Goal: Feedback & Contribution: Submit feedback/report problem

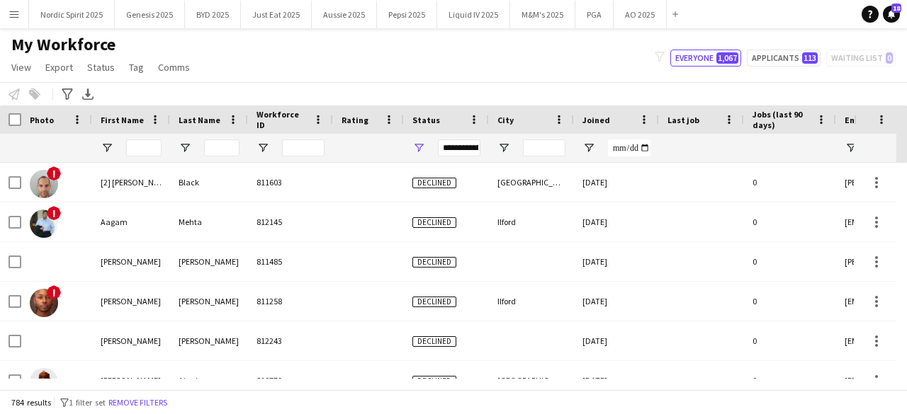
click at [142, 140] on input "First Name Filter Input" at bounding box center [143, 148] width 35 height 17
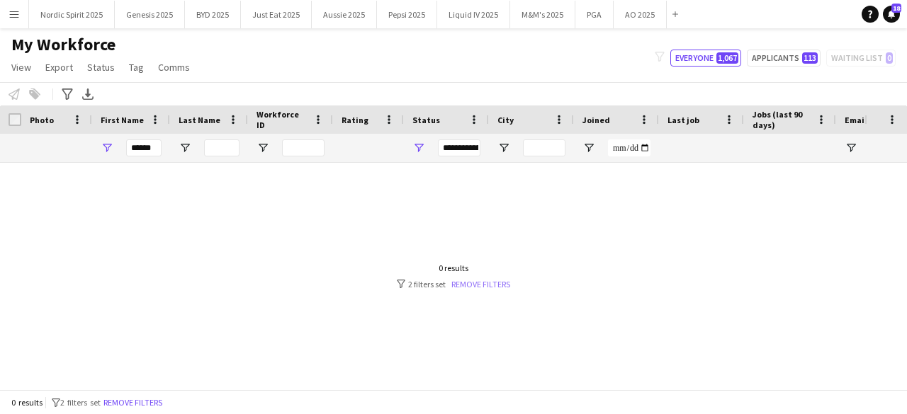
type input "******"
click at [499, 280] on link "Remove filters" at bounding box center [480, 284] width 59 height 11
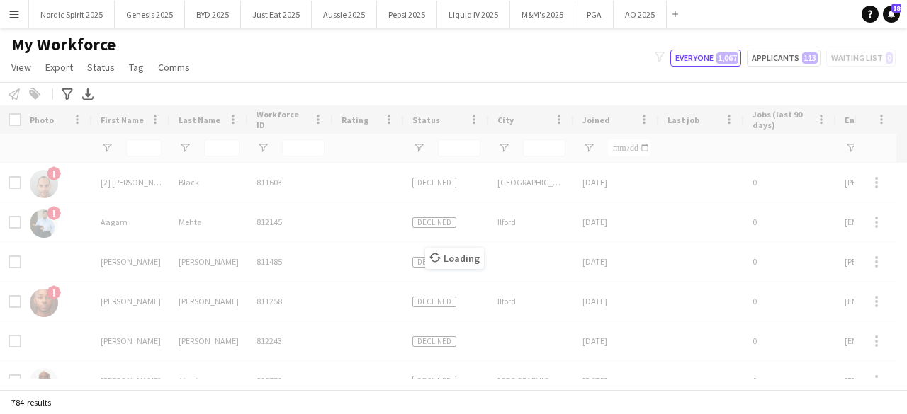
click at [147, 146] on div "Loading" at bounding box center [453, 248] width 907 height 284
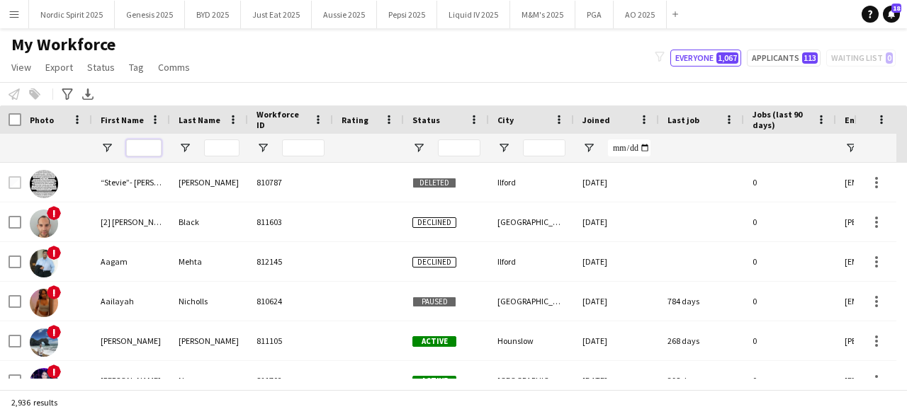
click at [147, 146] on input "First Name Filter Input" at bounding box center [143, 148] width 35 height 17
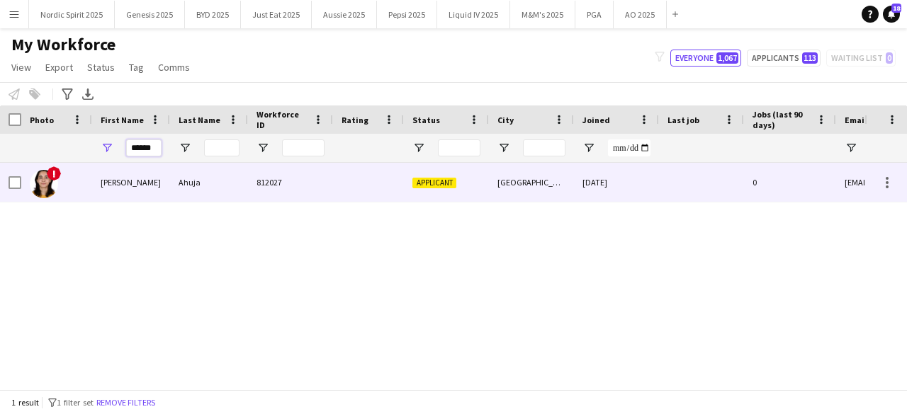
type input "******"
click at [55, 189] on img at bounding box center [44, 184] width 28 height 28
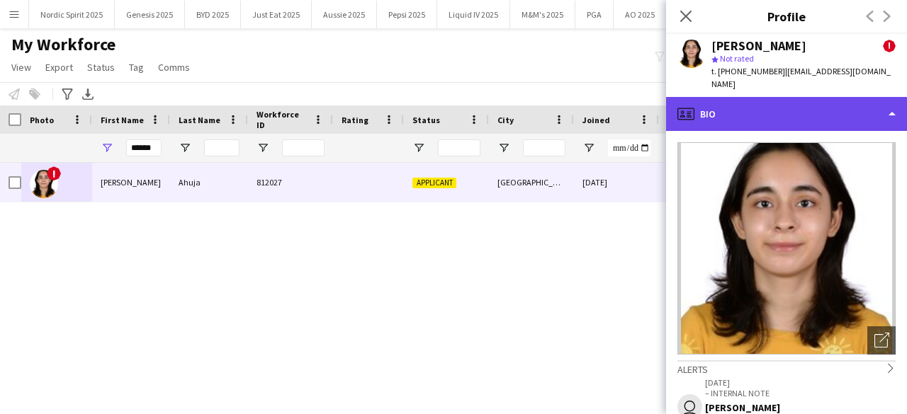
click at [781, 103] on div "profile Bio" at bounding box center [786, 114] width 241 height 34
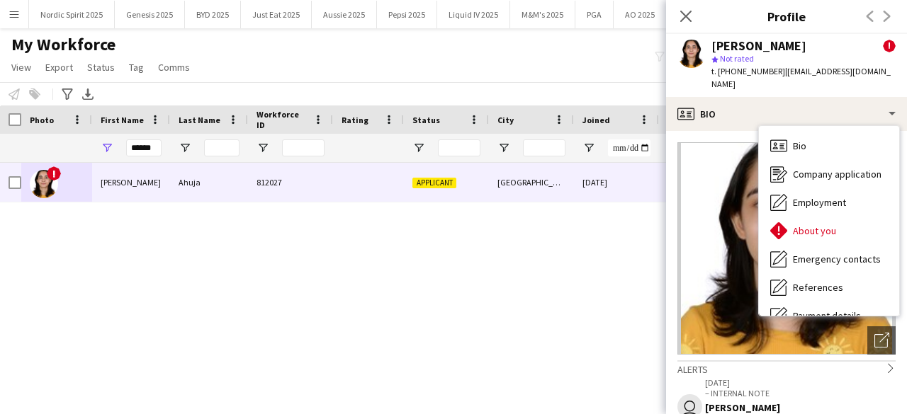
click at [550, 253] on div "! [PERSON_NAME] 812027 Applicant [GEOGRAPHIC_DATA] [DATE] 0 [EMAIL_ADDRESS][DOM…" at bounding box center [432, 271] width 864 height 216
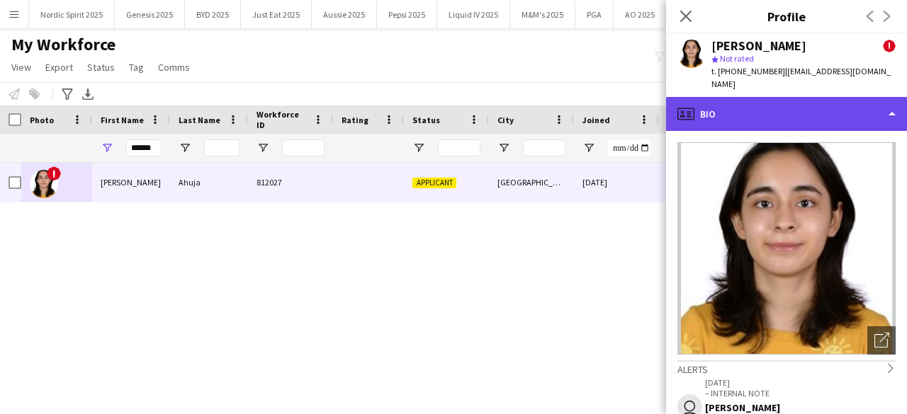
click at [752, 103] on div "profile Bio" at bounding box center [786, 114] width 241 height 34
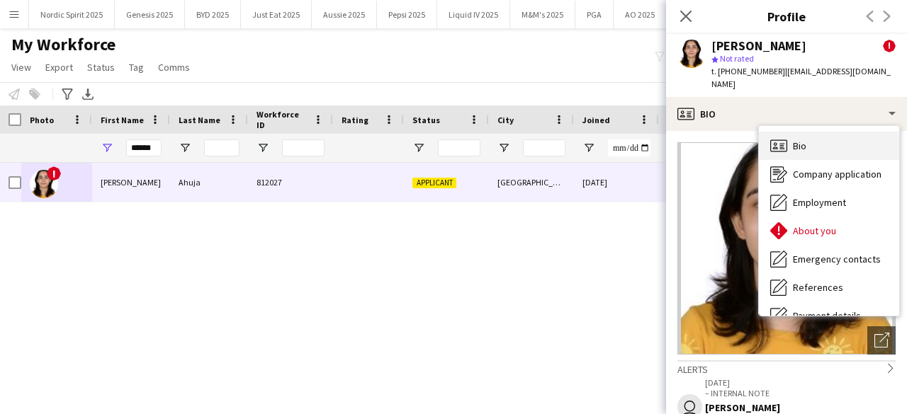
click at [806, 140] on span "Bio" at bounding box center [799, 146] width 13 height 13
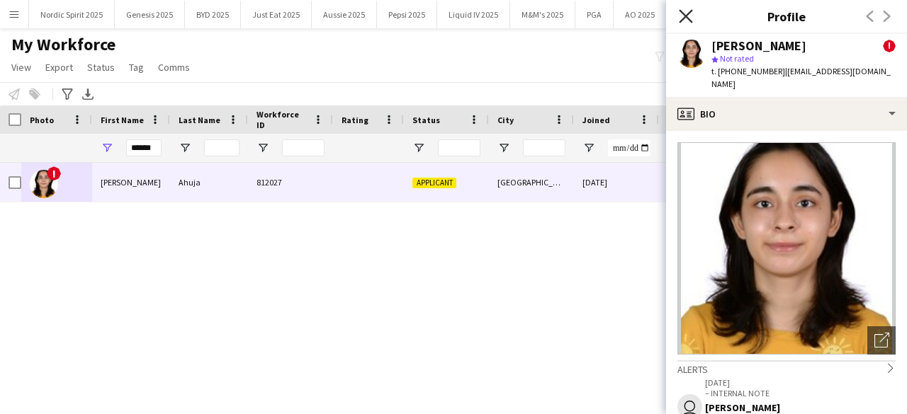
click at [687, 18] on icon at bounding box center [685, 15] width 13 height 13
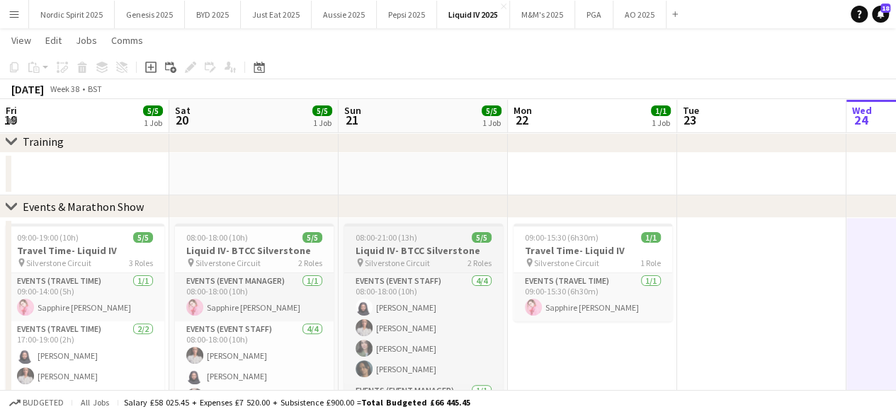
scroll to position [0, 322]
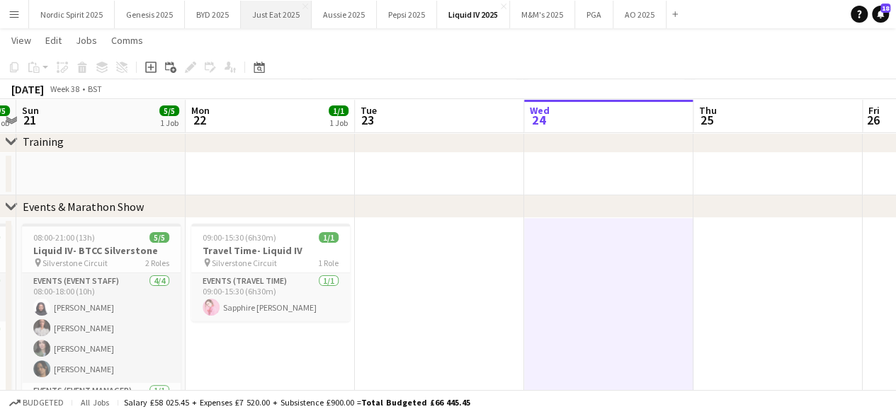
click at [281, 9] on button "Just Eat 2025 Close" at bounding box center [276, 15] width 71 height 28
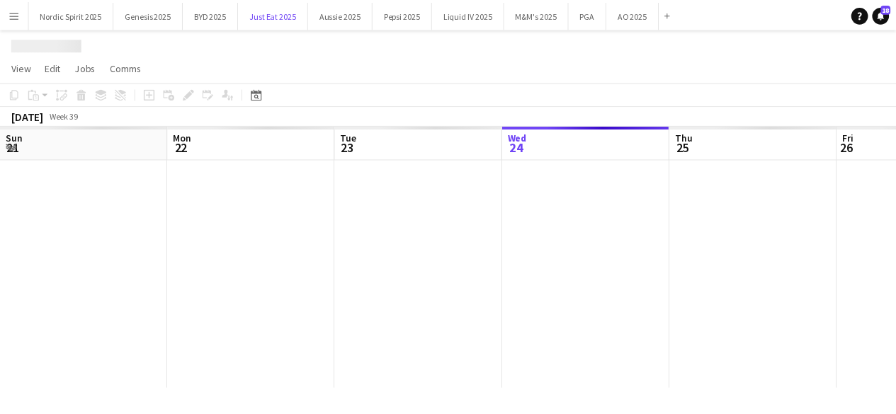
scroll to position [0, 339]
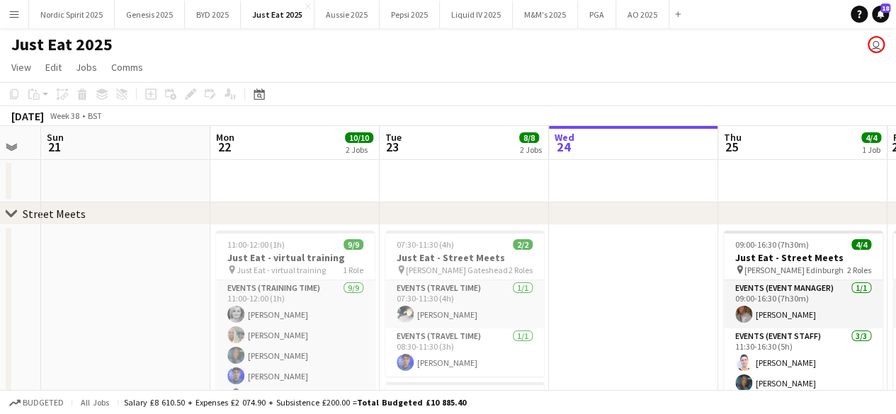
drag, startPoint x: 269, startPoint y: 274, endPoint x: 655, endPoint y: 318, distance: 388.6
click at [655, 318] on app-calendar-viewport "Fri 19 Sat 20 Sun 21 Mon 22 10/10 2 Jobs Tue 23 8/8 2 Jobs Wed 24 Thu 25 4/4 1 …" at bounding box center [448, 380] width 896 height 509
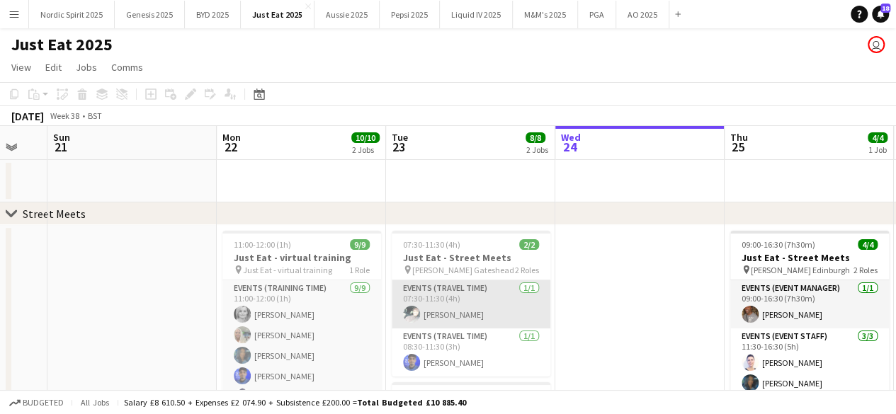
click at [404, 314] on app-user-avatar at bounding box center [411, 314] width 17 height 17
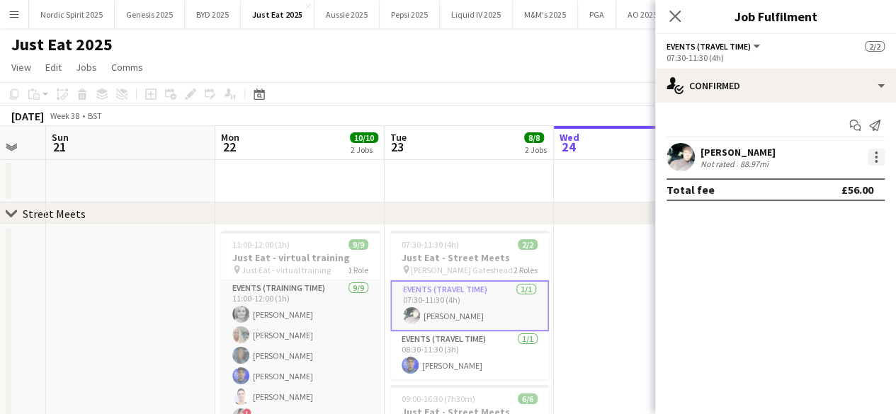
click at [878, 159] on div at bounding box center [876, 157] width 17 height 17
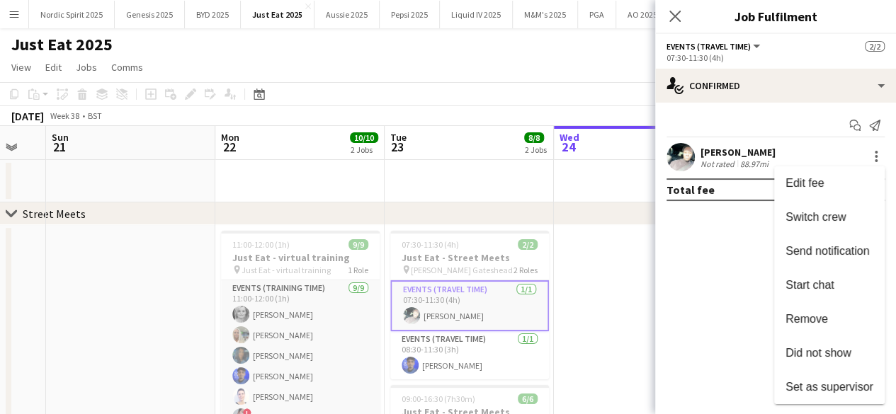
click at [580, 263] on div at bounding box center [448, 207] width 896 height 414
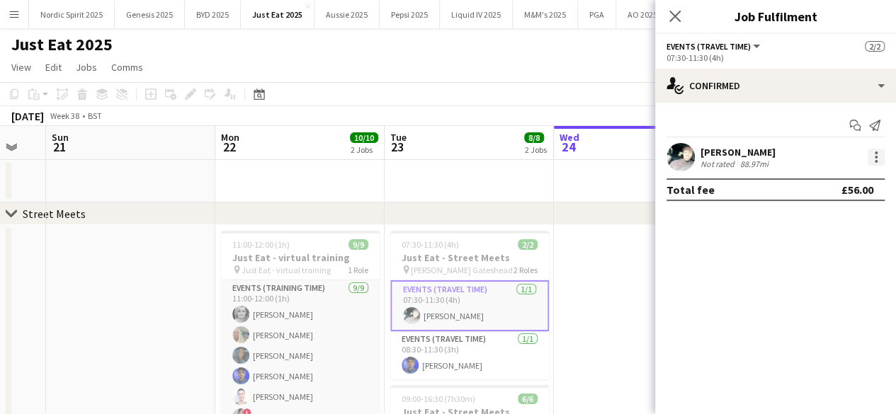
click at [871, 164] on div at bounding box center [876, 157] width 17 height 17
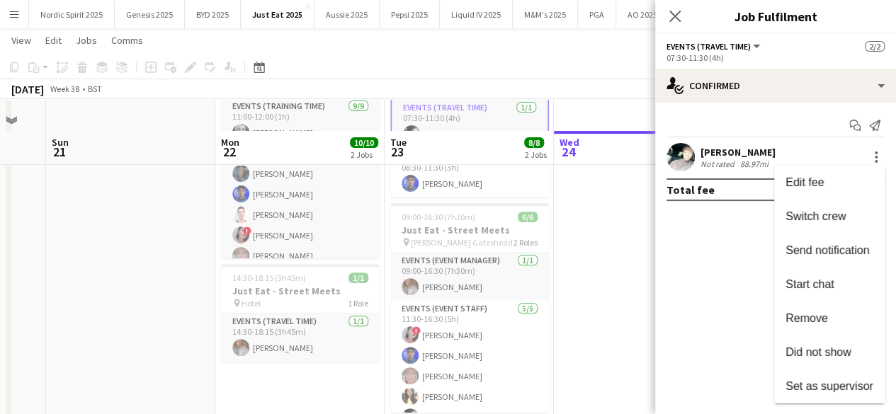
scroll to position [213, 0]
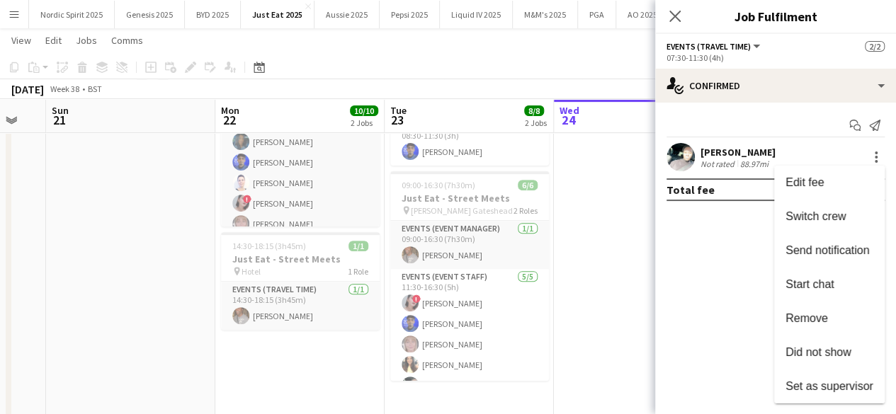
drag, startPoint x: 640, startPoint y: 157, endPoint x: 663, endPoint y: 154, distance: 22.8
click at [642, 157] on div at bounding box center [448, 207] width 896 height 414
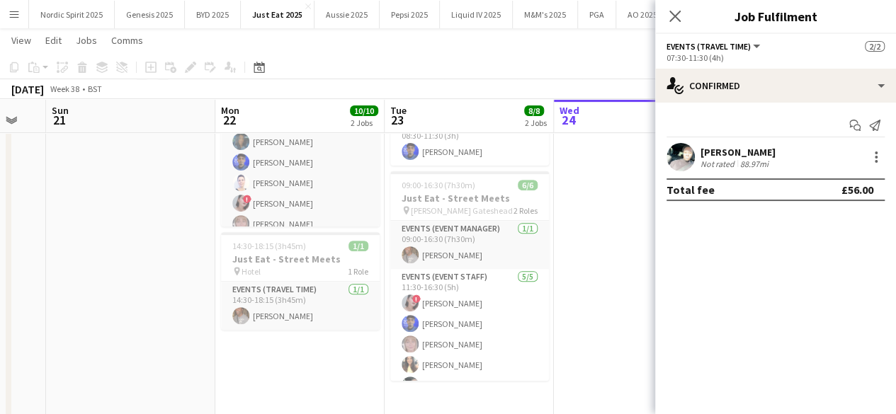
click at [679, 157] on app-user-avatar at bounding box center [681, 157] width 28 height 28
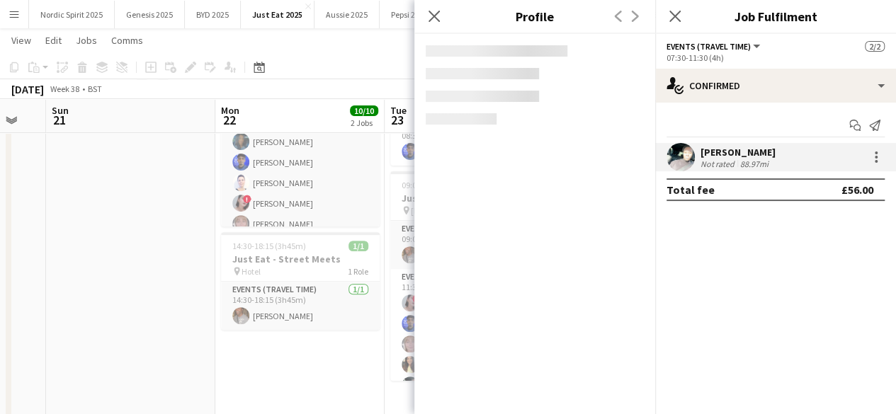
click at [680, 157] on app-user-avatar at bounding box center [681, 157] width 28 height 28
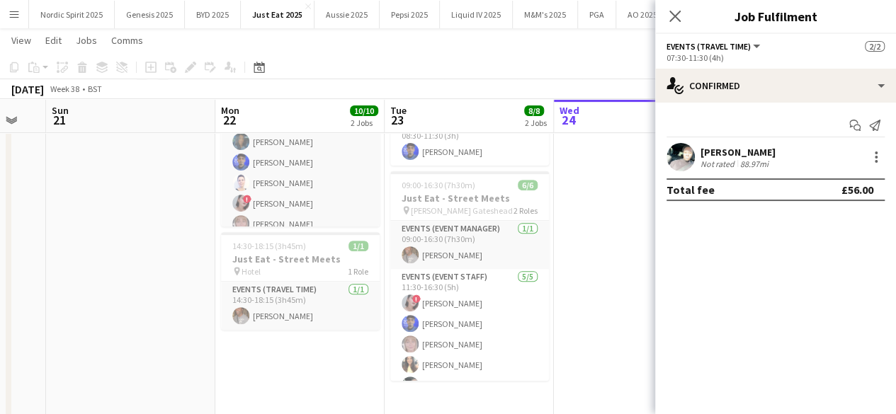
click at [680, 158] on app-user-avatar at bounding box center [681, 157] width 28 height 28
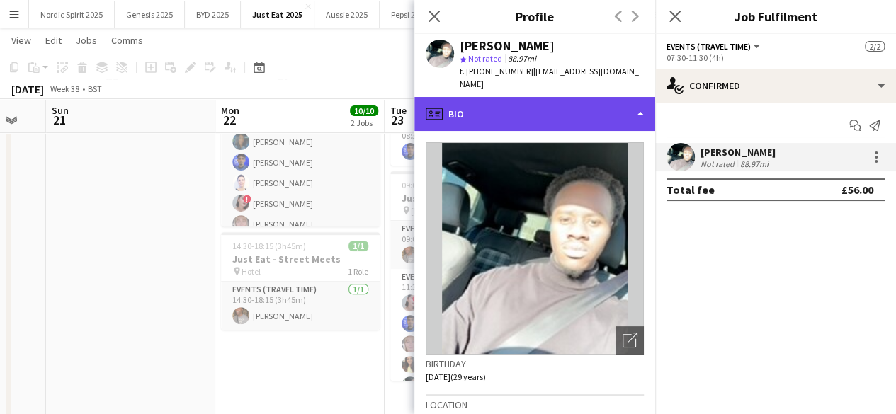
click at [631, 106] on div "profile Bio" at bounding box center [534, 114] width 241 height 34
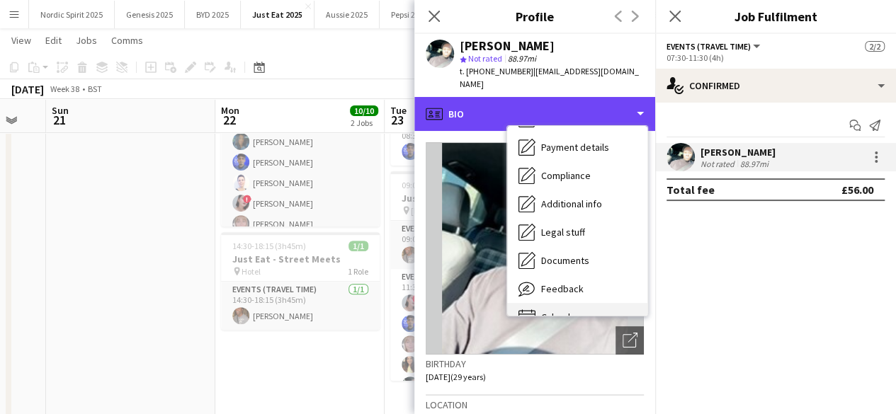
scroll to position [190, 0]
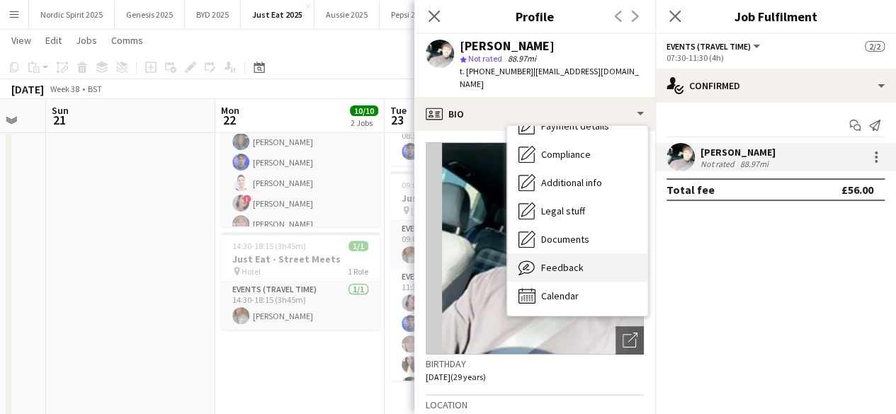
click at [593, 254] on div "Feedback Feedback" at bounding box center [577, 268] width 140 height 28
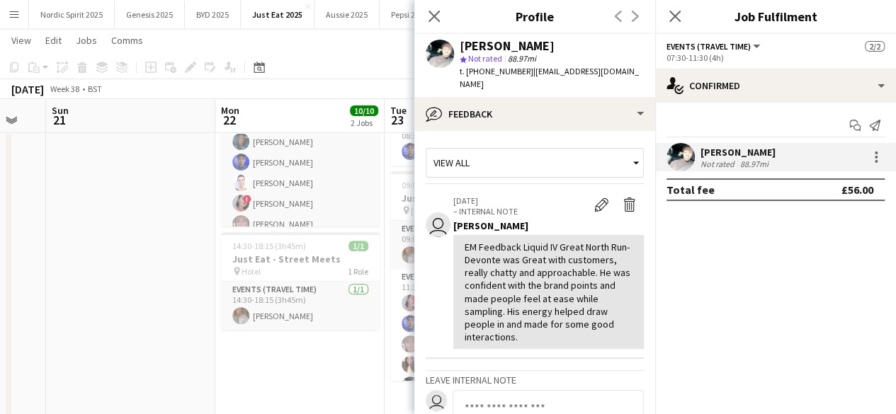
scroll to position [142, 0]
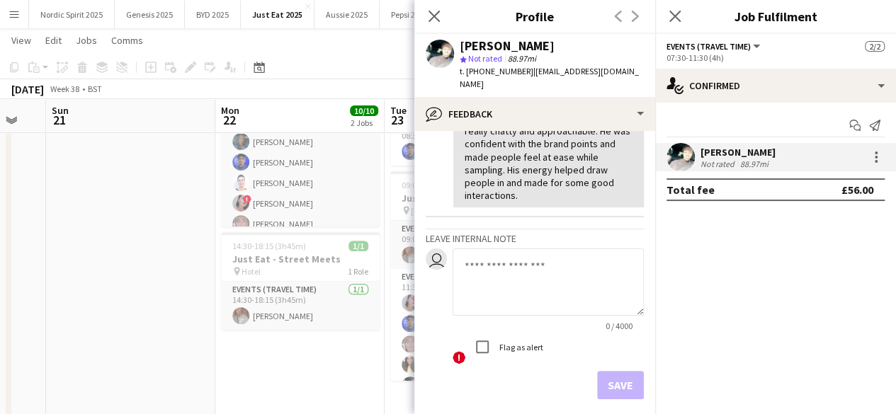
click at [515, 266] on textarea at bounding box center [548, 282] width 191 height 67
paste textarea "**********"
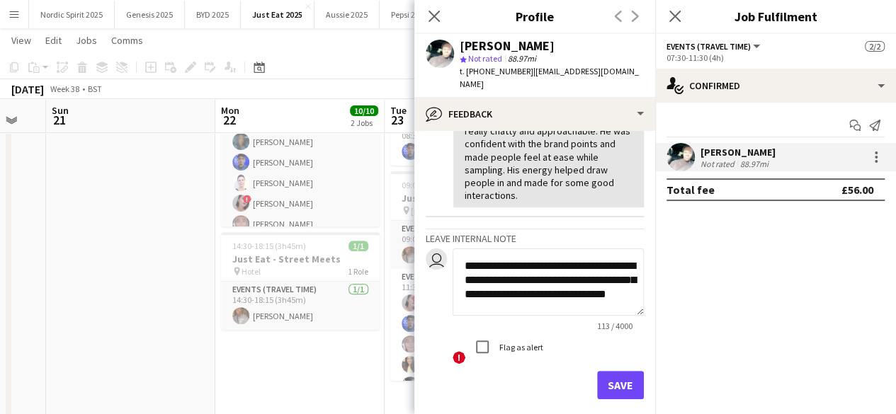
scroll to position [0, 0]
type textarea "**********"
click at [611, 371] on button "Save" at bounding box center [620, 385] width 47 height 28
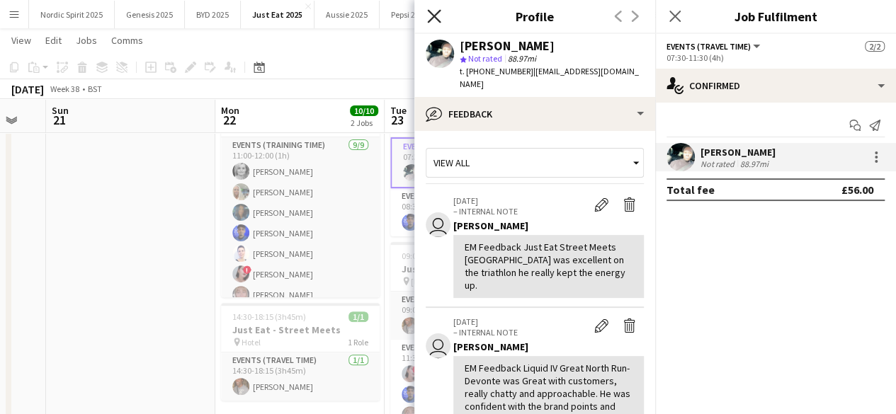
click at [433, 16] on icon at bounding box center [433, 15] width 13 height 13
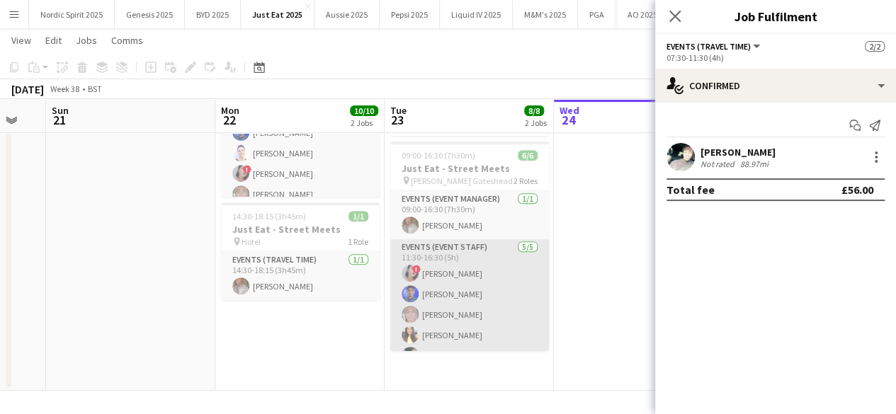
scroll to position [0, 293]
click at [419, 296] on app-card-role "Events (Event Staff) 5/5 11:30-16:30 (5h) ! Revti Mutha Jevon Kelly Sue Clark K…" at bounding box center [469, 304] width 159 height 130
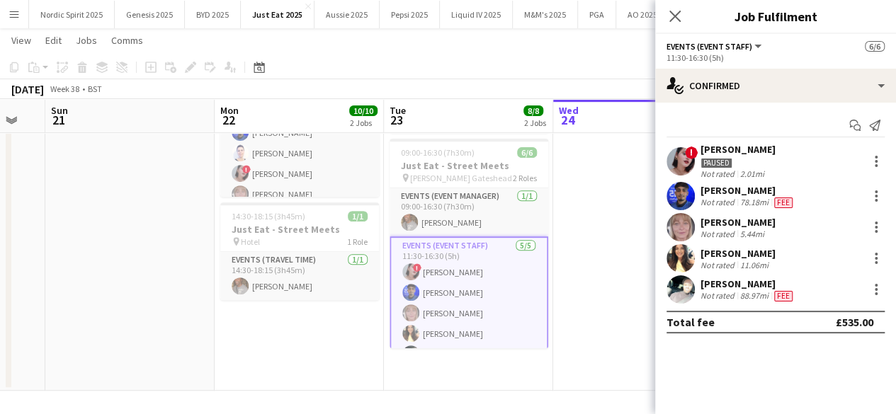
click at [679, 195] on app-user-avatar at bounding box center [681, 196] width 28 height 28
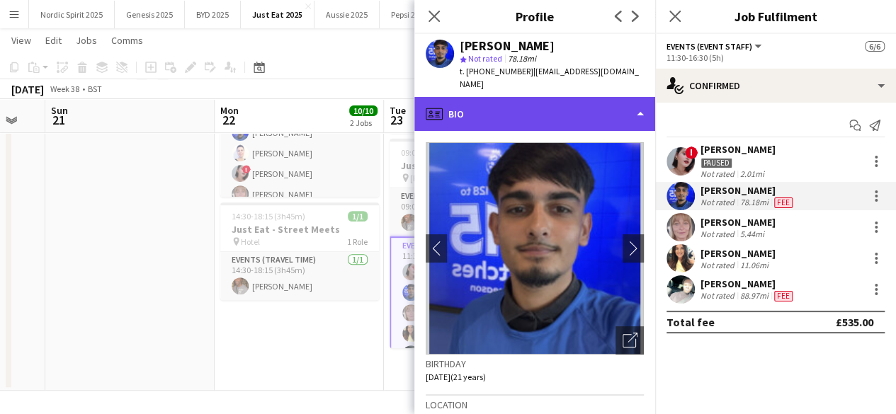
click at [642, 104] on div "profile Bio" at bounding box center [534, 114] width 241 height 34
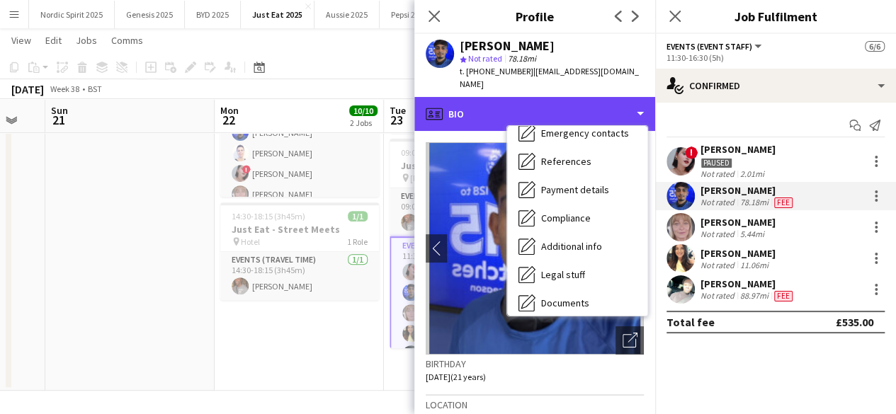
scroll to position [190, 0]
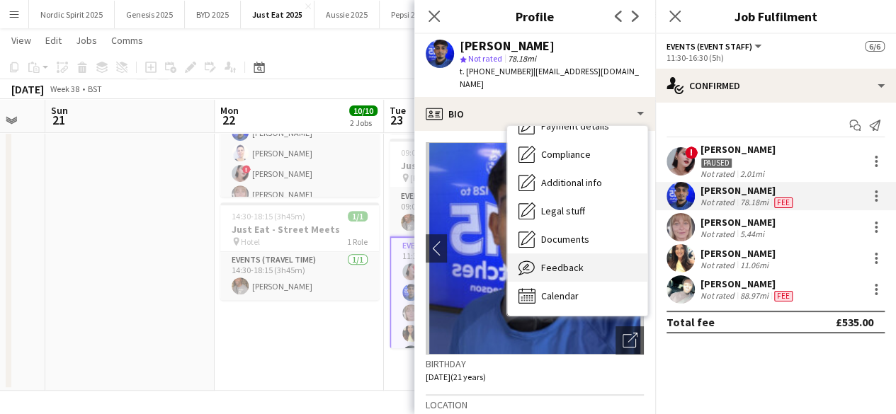
click at [575, 261] on span "Feedback" at bounding box center [562, 267] width 43 height 13
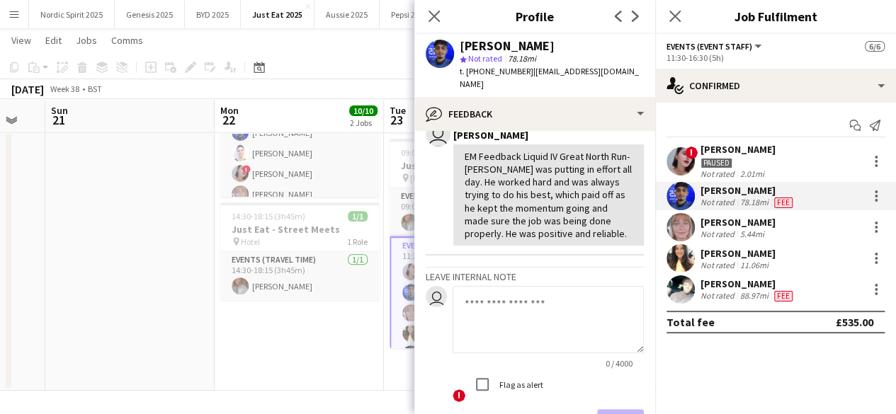
scroll to position [193, 0]
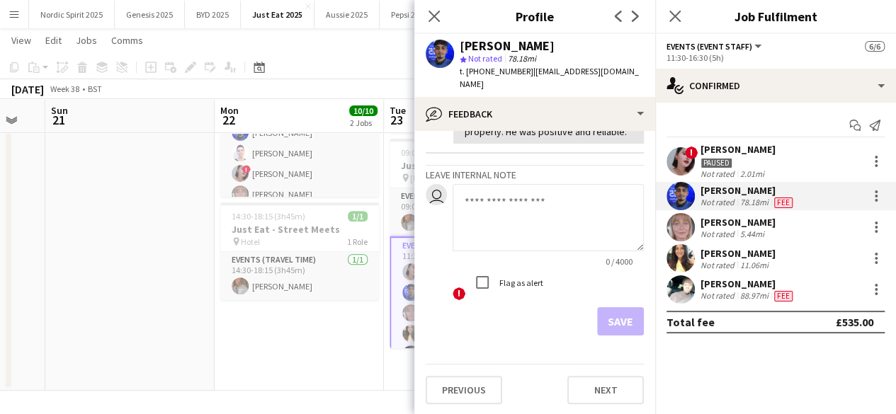
click at [524, 194] on textarea at bounding box center [548, 217] width 191 height 67
paste textarea "**********"
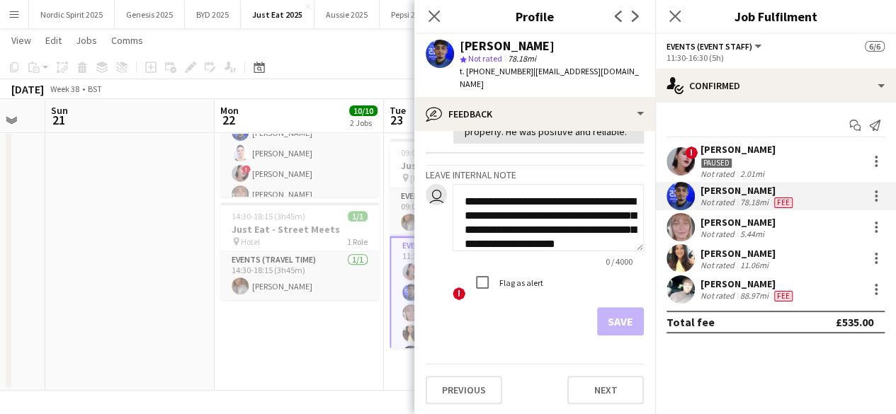
scroll to position [14, 0]
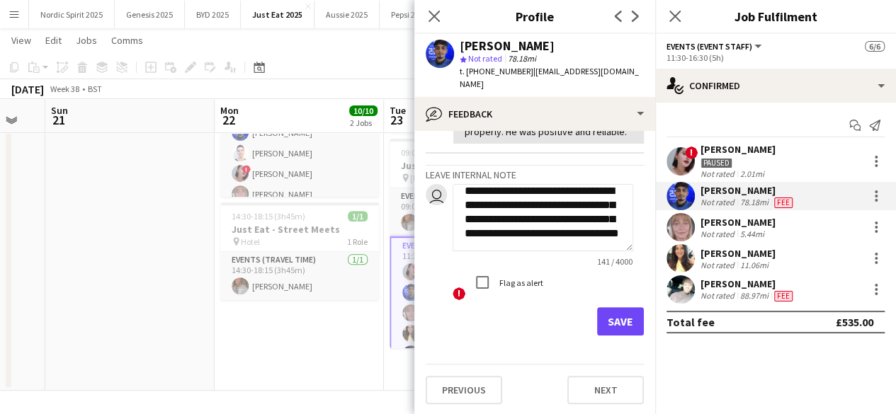
type textarea "**********"
click at [621, 317] on button "Save" at bounding box center [620, 321] width 47 height 28
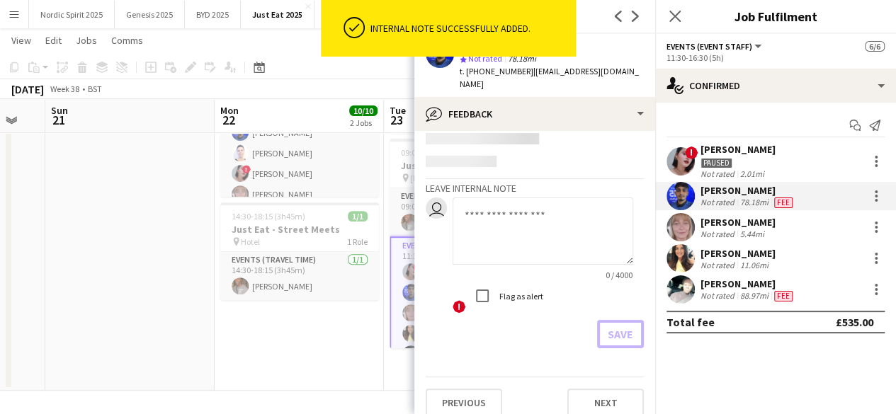
scroll to position [327, 0]
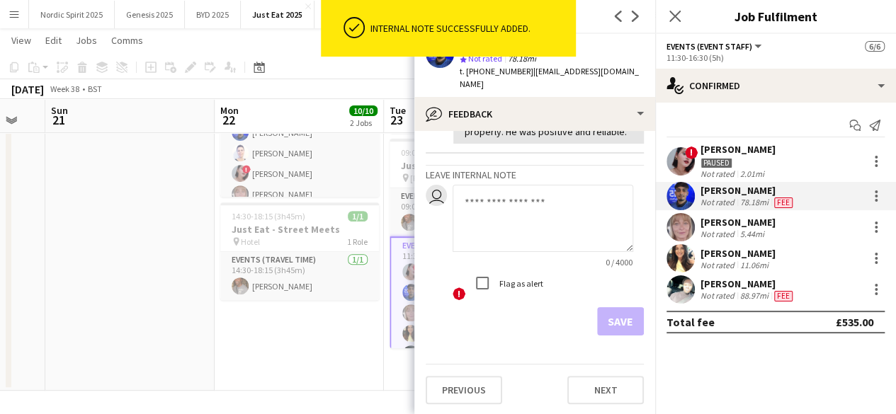
click at [686, 256] on app-user-avatar at bounding box center [681, 258] width 28 height 28
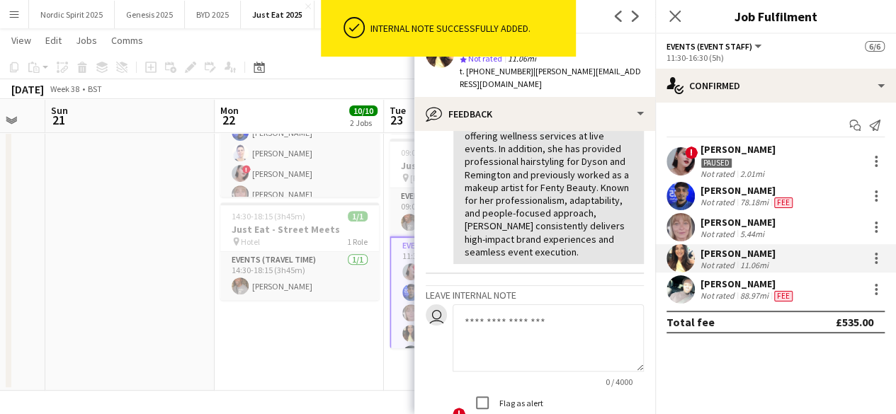
scroll to position [425, 0]
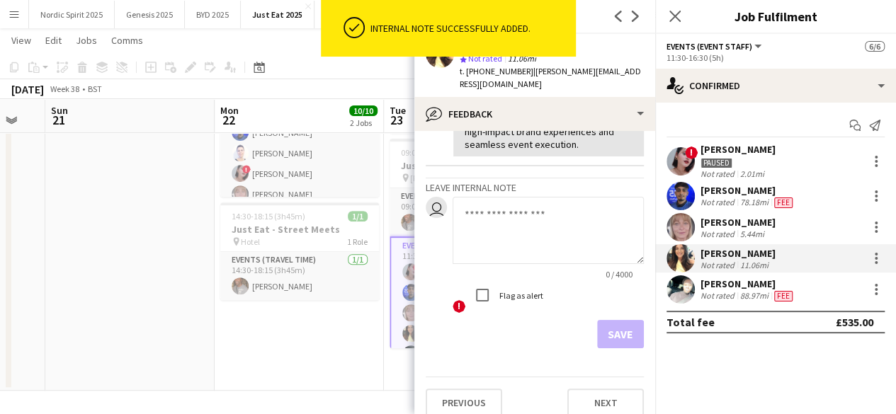
click at [538, 197] on textarea at bounding box center [548, 230] width 191 height 67
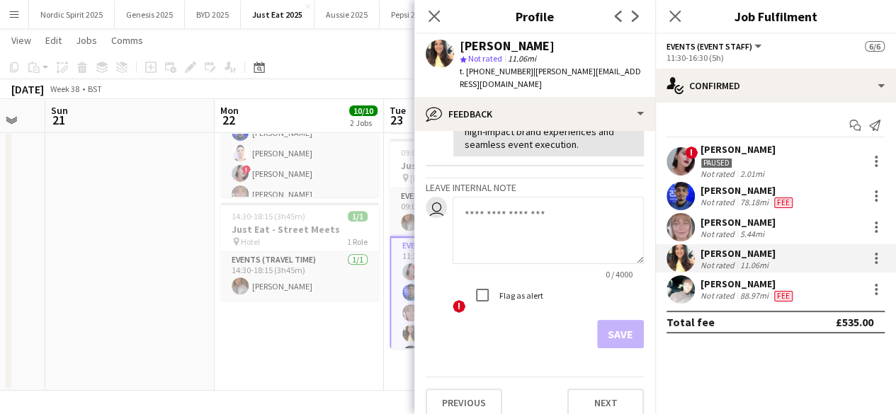
paste textarea "**********"
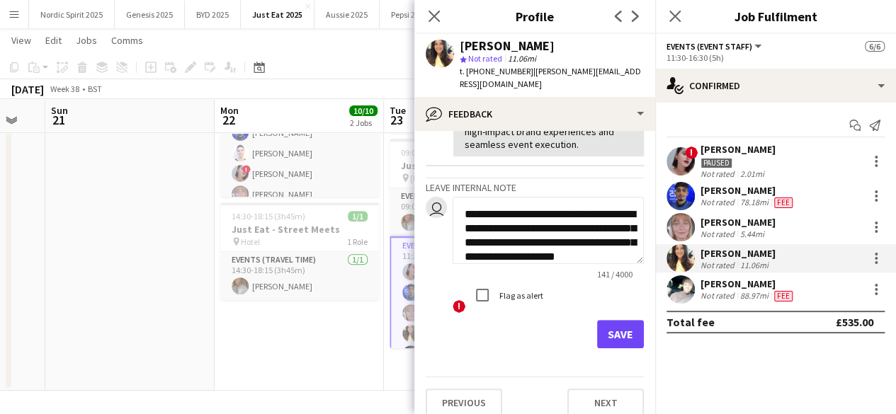
scroll to position [14, 0]
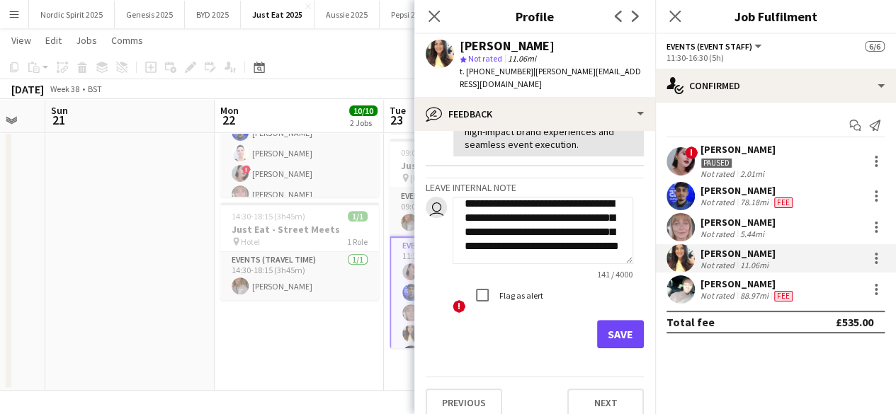
drag, startPoint x: 578, startPoint y: 198, endPoint x: 551, endPoint y: 198, distance: 26.9
click at [551, 198] on textarea "**********" at bounding box center [543, 230] width 181 height 67
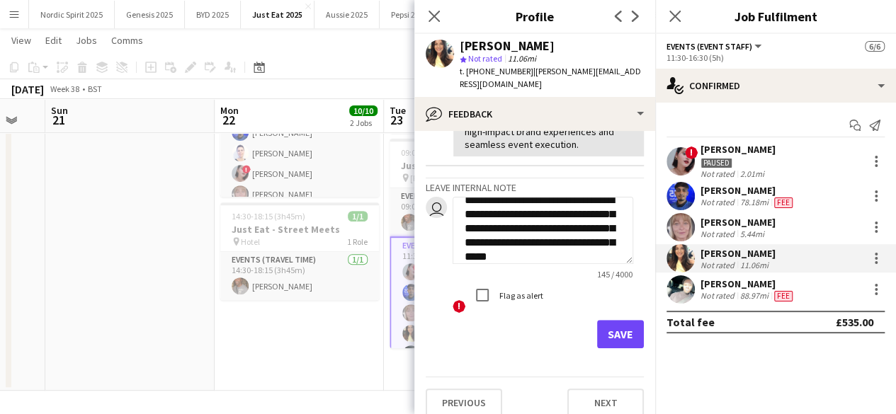
drag, startPoint x: 539, startPoint y: 222, endPoint x: 516, endPoint y: 226, distance: 23.1
click at [516, 226] on textarea "**********" at bounding box center [543, 230] width 181 height 67
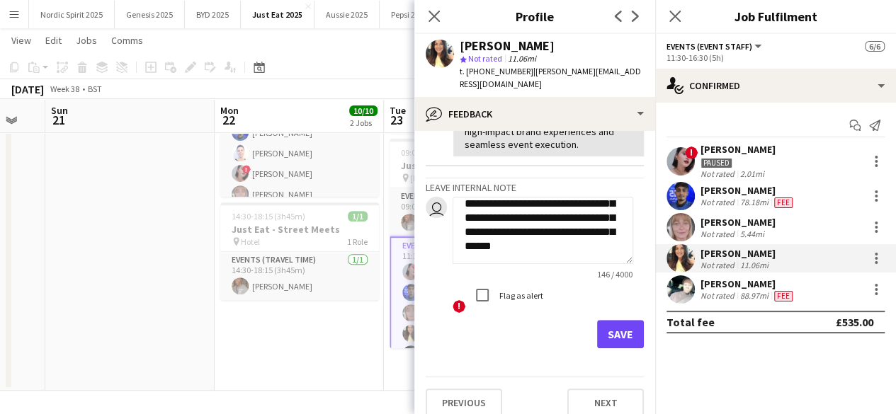
type textarea "**********"
click at [597, 320] on button "Save" at bounding box center [620, 334] width 47 height 28
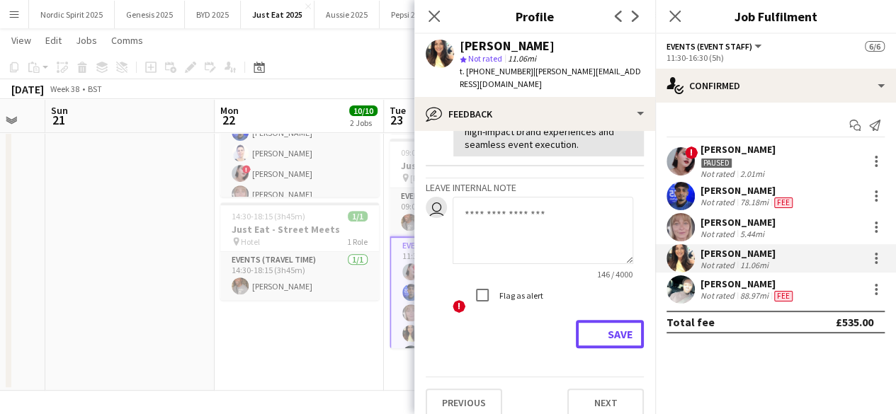
scroll to position [559, 0]
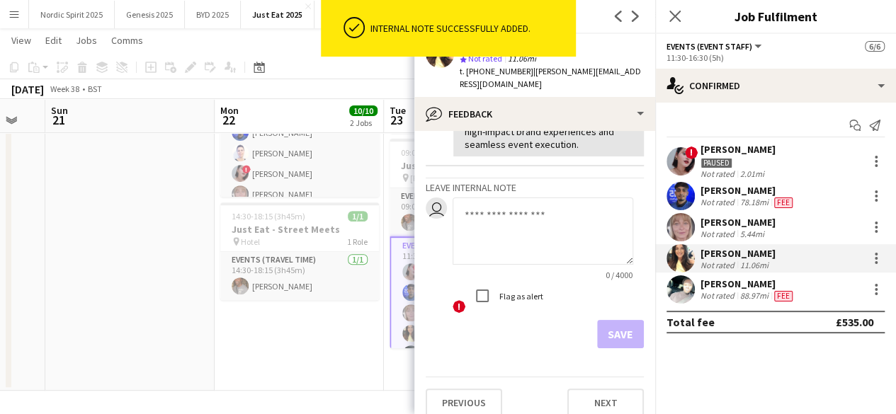
click at [680, 205] on app-user-avatar at bounding box center [681, 196] width 28 height 28
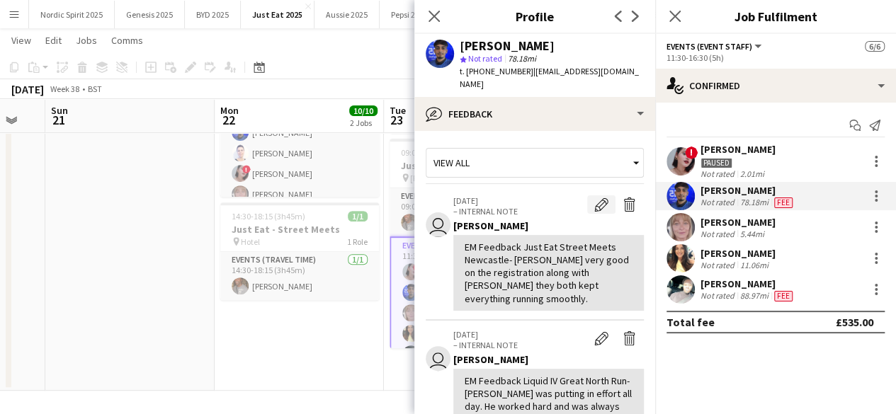
click at [594, 198] on app-icon "Edit internal note" at bounding box center [601, 205] width 14 height 14
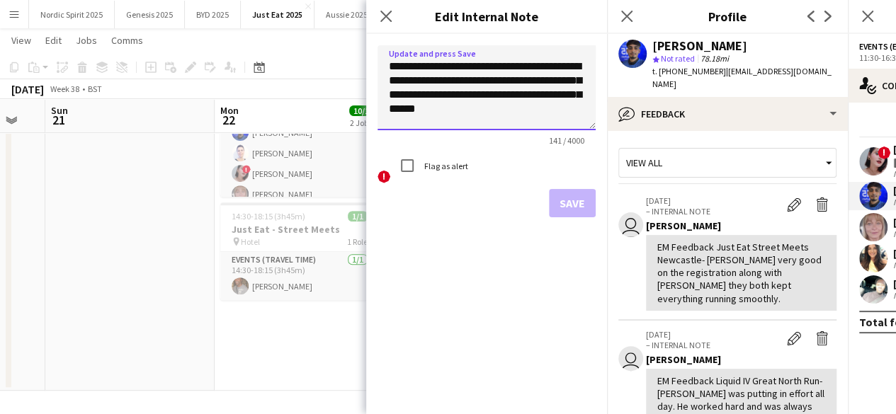
click at [476, 81] on textarea "**********" at bounding box center [487, 87] width 218 height 85
click at [519, 93] on textarea "**********" at bounding box center [487, 87] width 218 height 85
type textarea "**********"
click at [560, 203] on button "Save" at bounding box center [572, 203] width 47 height 28
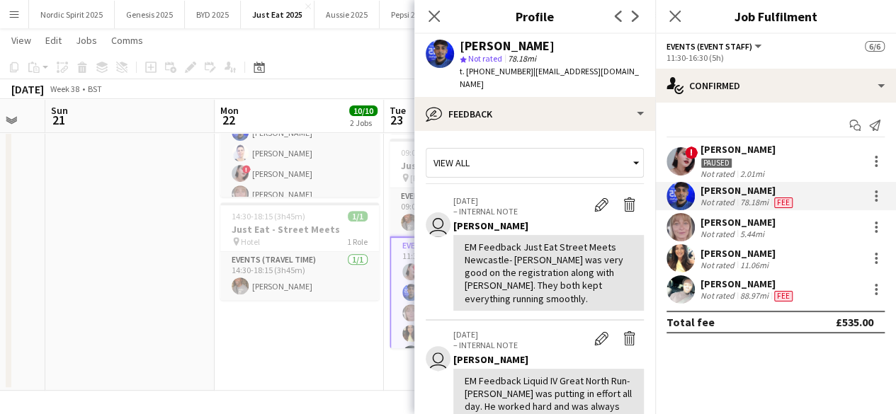
click at [684, 226] on app-user-avatar at bounding box center [681, 227] width 28 height 28
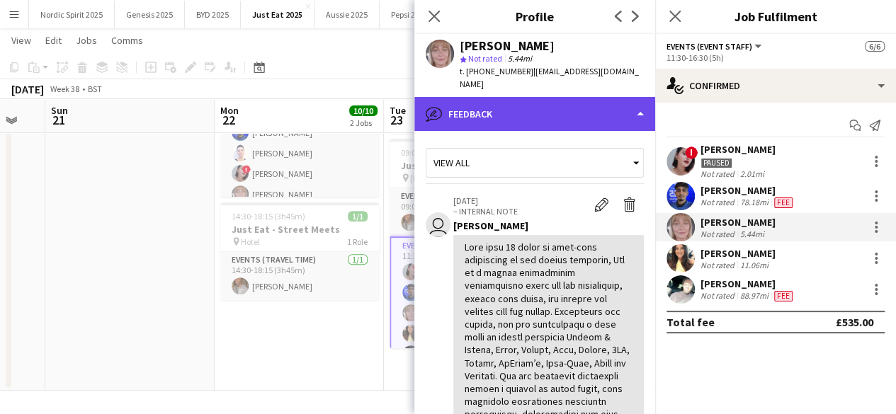
click at [628, 101] on div "bubble-pencil Feedback" at bounding box center [534, 114] width 241 height 34
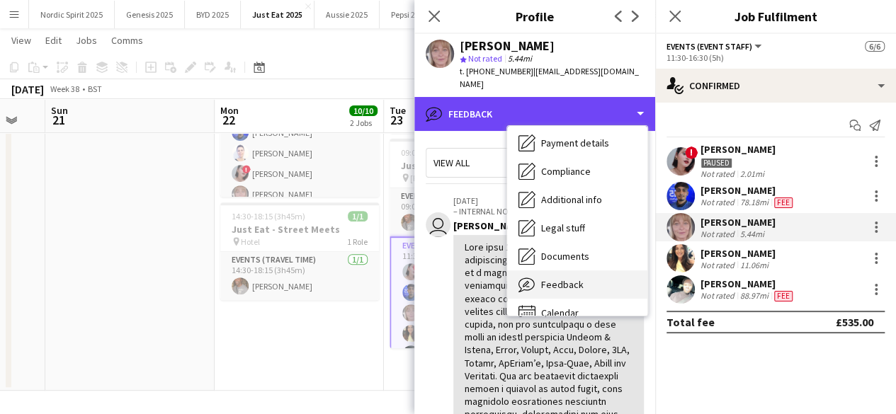
scroll to position [190, 0]
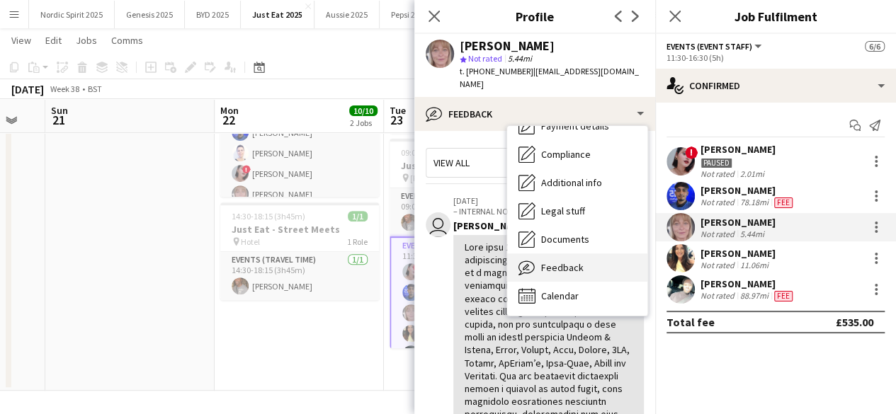
click at [569, 261] on span "Feedback" at bounding box center [562, 267] width 43 height 13
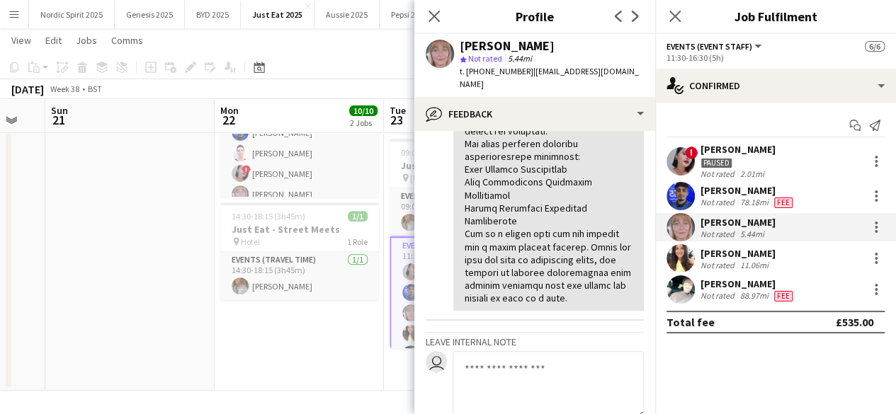
scroll to position [425, 0]
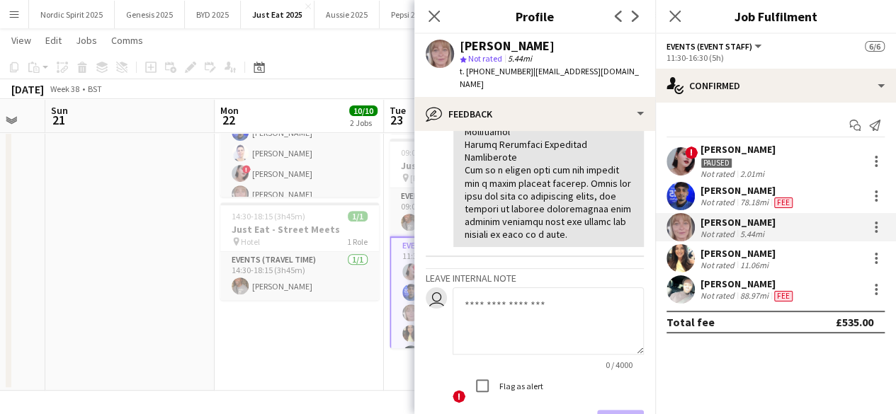
click at [548, 305] on textarea at bounding box center [548, 321] width 191 height 67
paste textarea "**********"
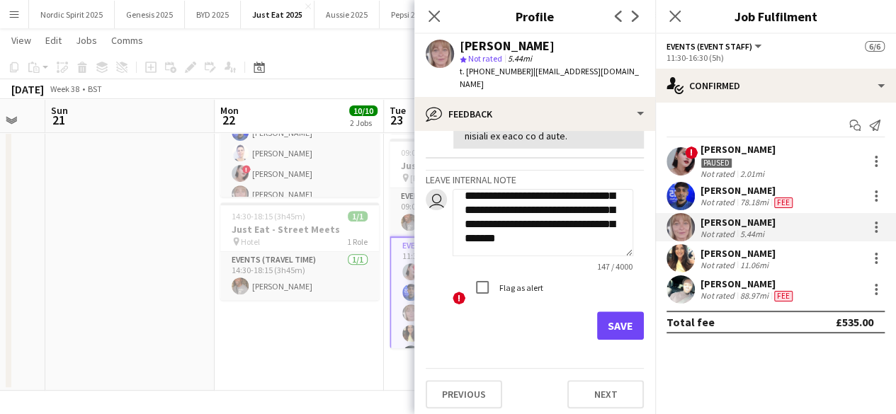
scroll to position [528, 0]
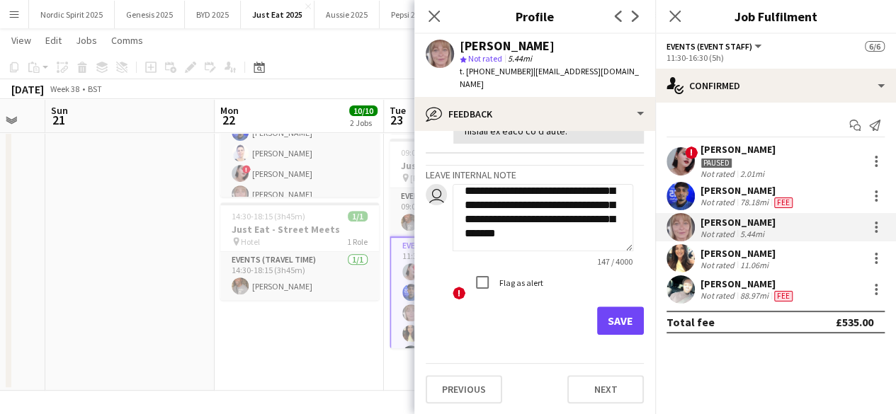
type textarea "**********"
click at [597, 327] on button "Save" at bounding box center [620, 321] width 47 height 28
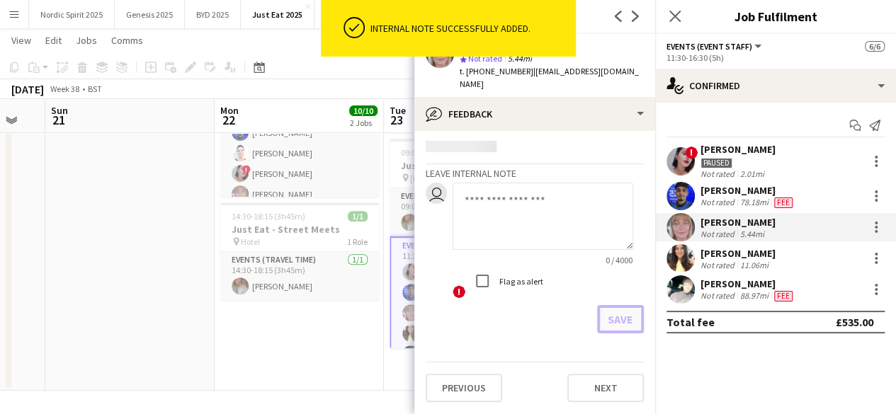
scroll to position [662, 0]
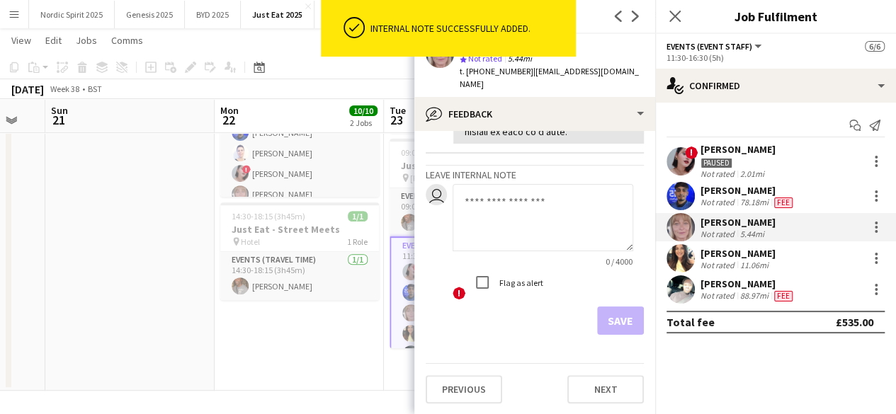
click at [686, 165] on app-user-avatar at bounding box center [681, 161] width 28 height 28
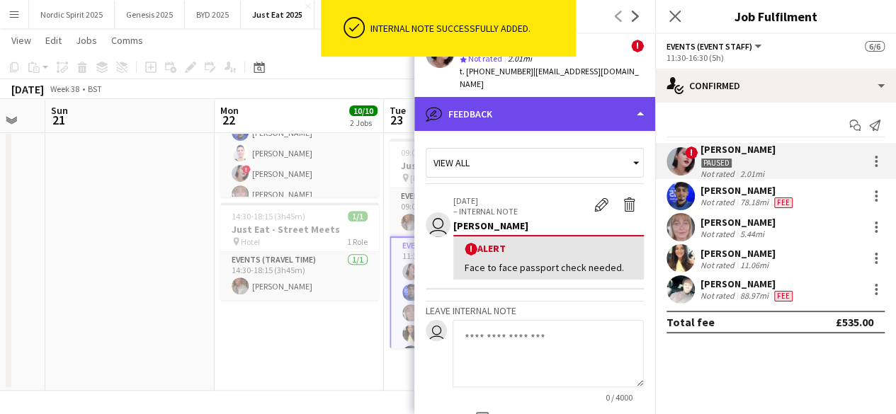
click at [639, 104] on div "bubble-pencil Feedback" at bounding box center [534, 114] width 241 height 34
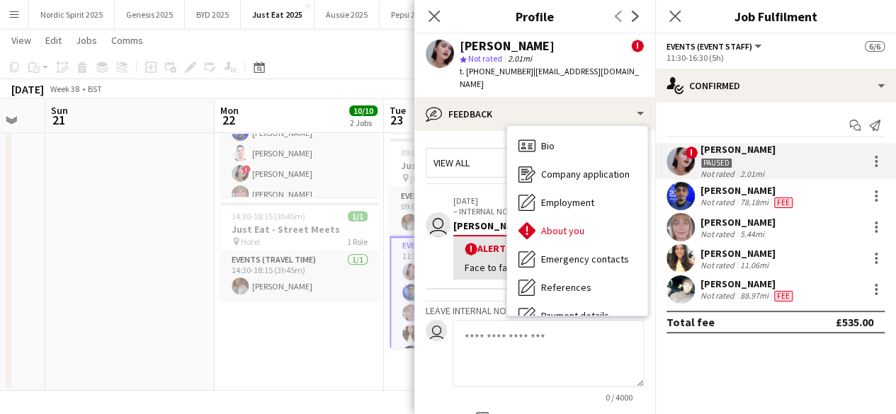
click at [496, 320] on textarea at bounding box center [548, 353] width 191 height 67
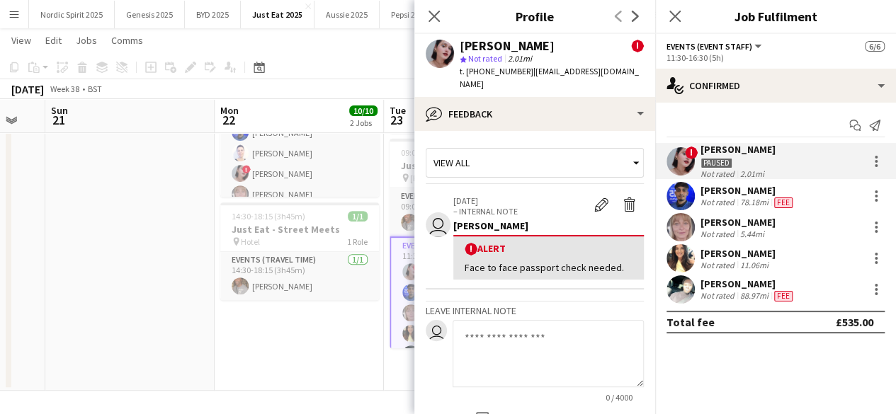
paste textarea "**********"
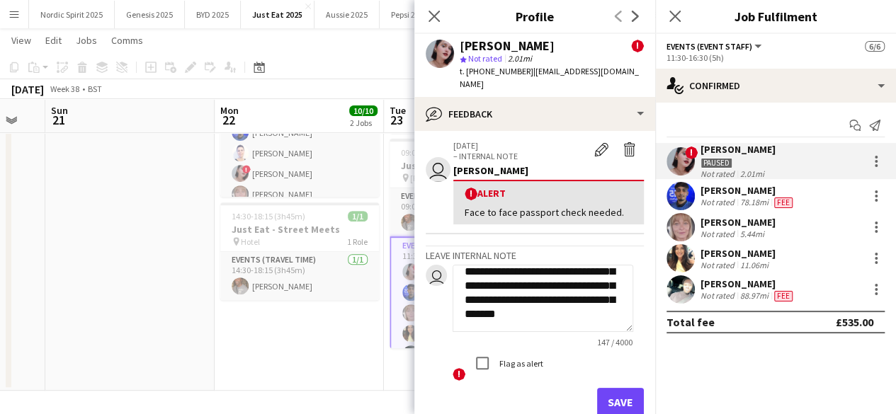
scroll to position [71, 0]
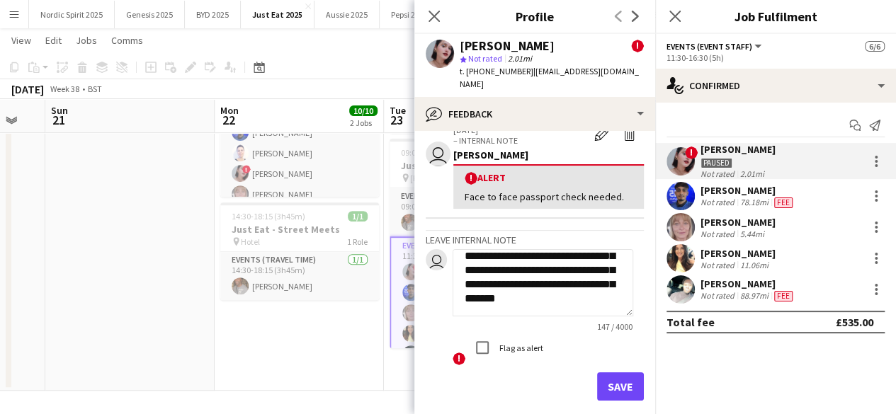
type textarea "**********"
click at [613, 373] on button "Save" at bounding box center [620, 387] width 47 height 28
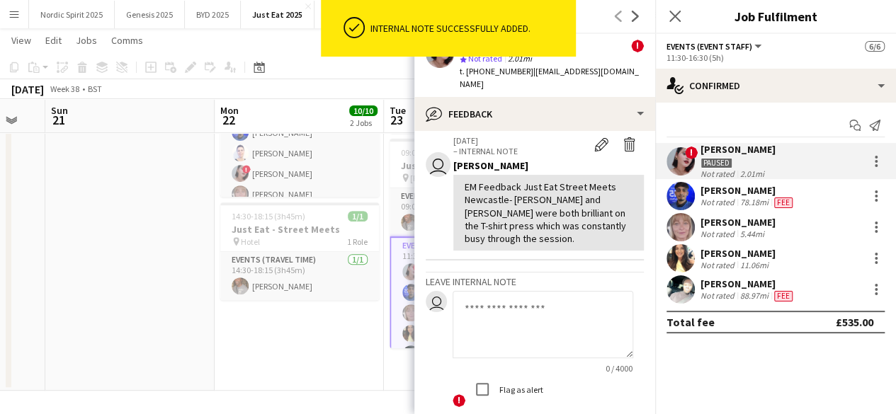
scroll to position [139, 0]
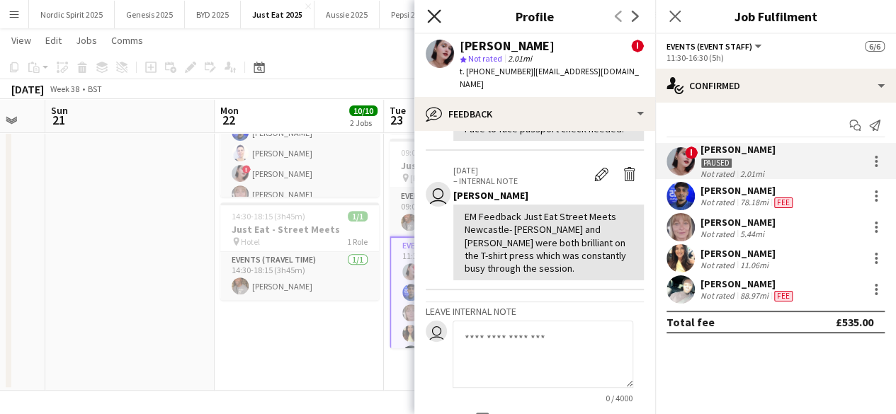
click at [434, 19] on icon "Close pop-in" at bounding box center [433, 15] width 13 height 13
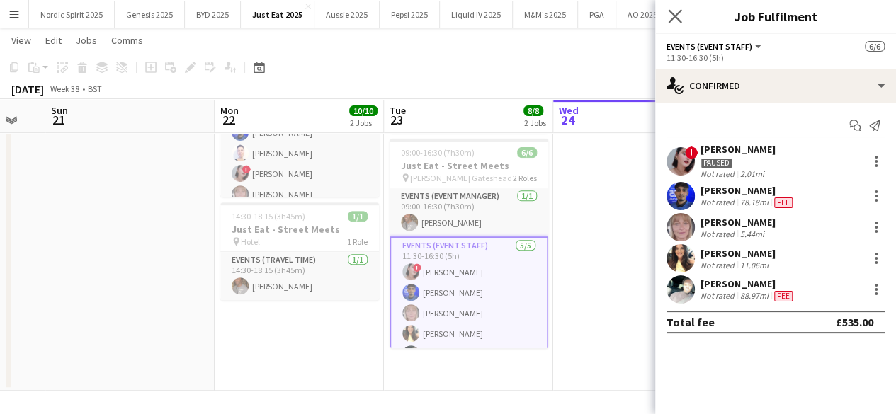
click at [683, 15] on app-icon "Close pop-in" at bounding box center [675, 16] width 21 height 21
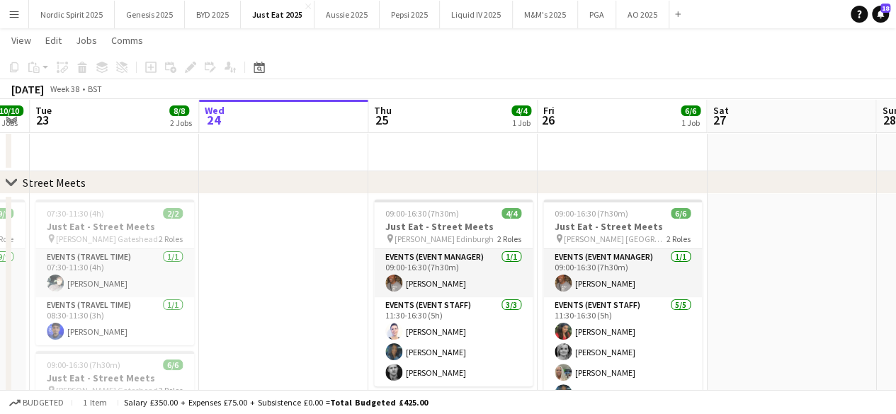
scroll to position [0, 652]
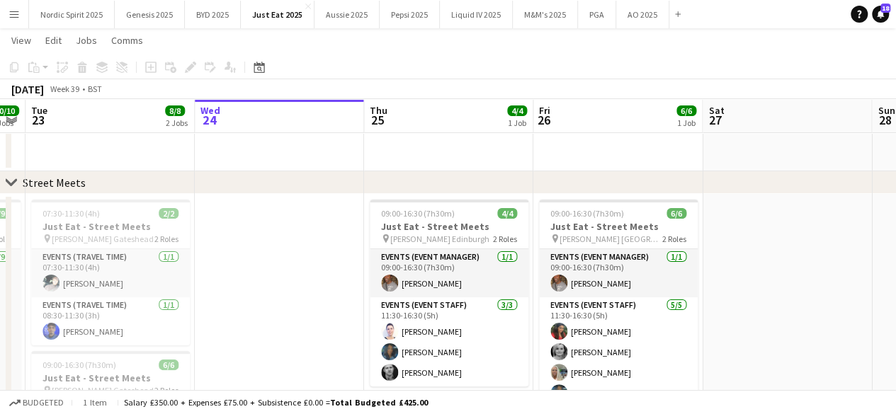
drag, startPoint x: 618, startPoint y: 271, endPoint x: 260, endPoint y: 250, distance: 359.0
click at [260, 250] on app-calendar-viewport "Fri 19 Sat 20 Sun 21 Mon 22 10/10 2 Jobs Tue 23 8/8 2 Jobs Wed 24 Thu 25 4/4 1 …" at bounding box center [448, 315] width 896 height 578
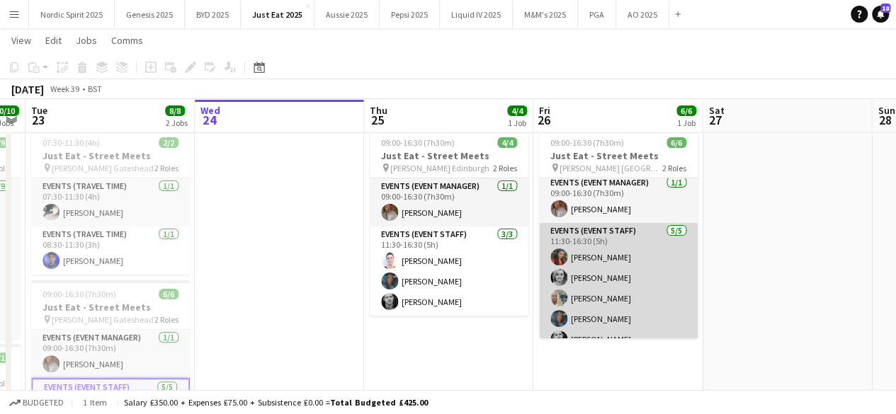
scroll to position [0, 0]
